Goal: Use online tool/utility: Utilize a website feature to perform a specific function

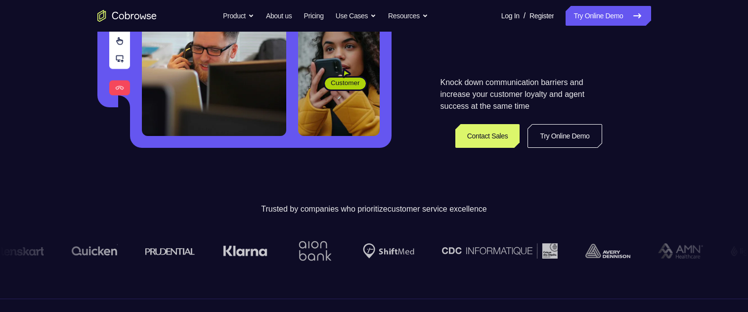
scroll to position [247, 0]
click at [546, 140] on link "Try Online Demo" at bounding box center [564, 136] width 74 height 24
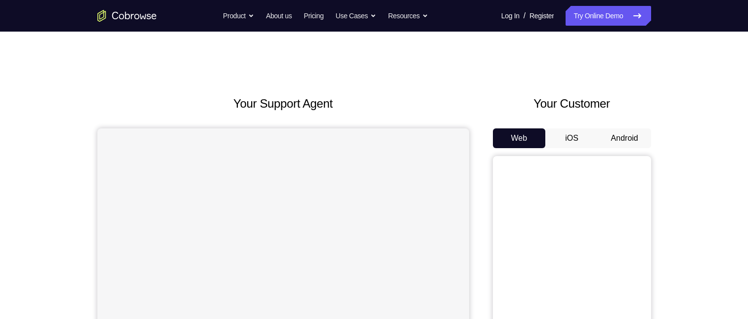
scroll to position [49, 0]
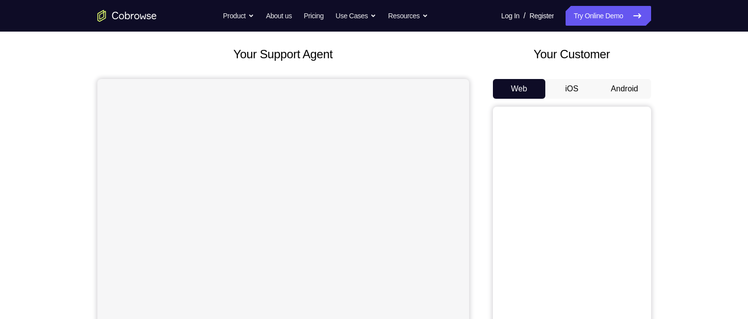
click at [625, 89] on button "Android" at bounding box center [624, 89] width 53 height 20
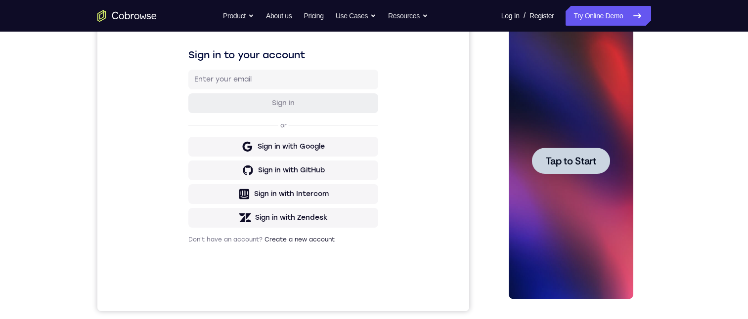
scroll to position [0, 0]
click at [578, 166] on span "Tap to Start" at bounding box center [571, 161] width 50 height 10
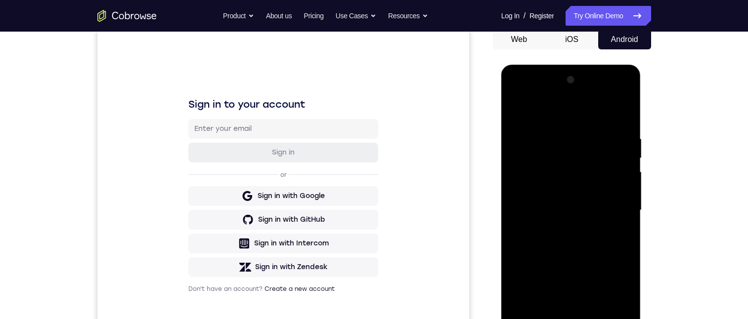
scroll to position [148, 0]
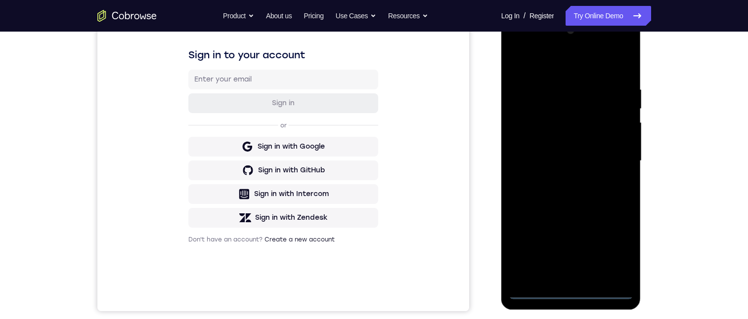
click at [571, 292] on div at bounding box center [570, 161] width 125 height 277
click at [609, 240] on div at bounding box center [570, 161] width 125 height 277
click at [614, 245] on div at bounding box center [570, 161] width 125 height 277
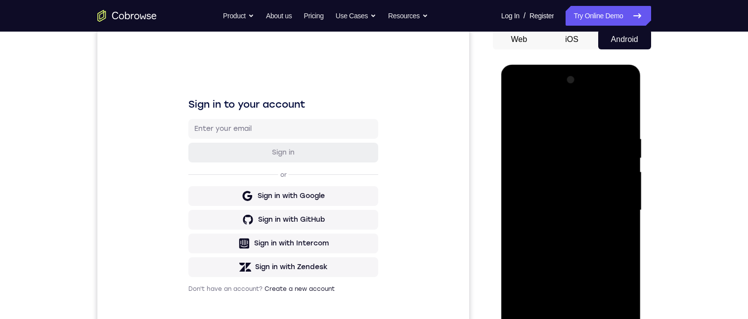
click at [561, 118] on div at bounding box center [570, 210] width 125 height 277
click at [620, 205] on div at bounding box center [570, 210] width 125 height 277
